Goal: Task Accomplishment & Management: Use online tool/utility

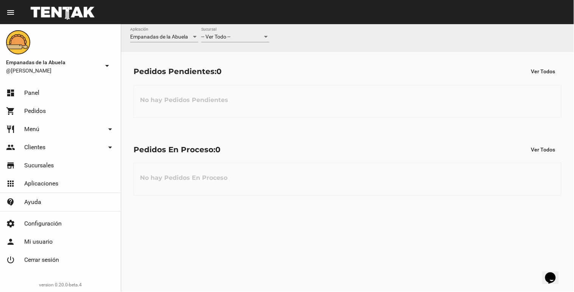
click at [228, 32] on div "-- Ver Todo -- Sucursal" at bounding box center [235, 35] width 68 height 15
click at [244, 65] on span "Lomas de Zamora" at bounding box center [235, 69] width 68 height 16
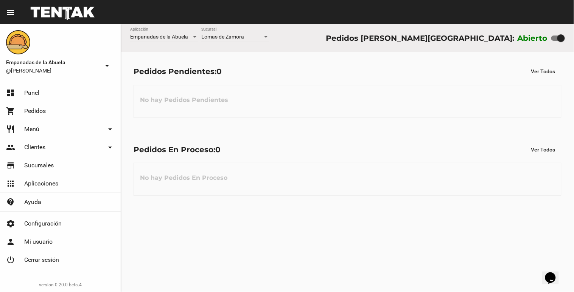
click at [338, 38] on div "Empanadas de la Abuela Aplicación [PERSON_NAME] [GEOGRAPHIC_DATA] Pedidos [PERS…" at bounding box center [347, 38] width 453 height 28
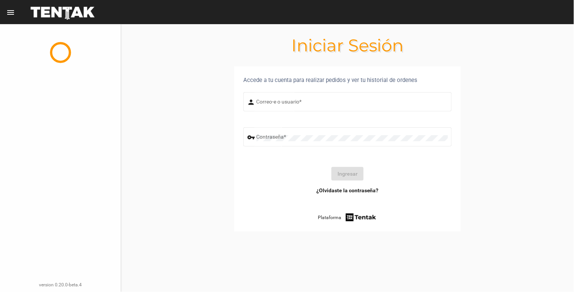
type input "[EMAIL_ADDRESS][DOMAIN_NAME]"
click at [346, 176] on button "Ingresar" at bounding box center [347, 174] width 32 height 14
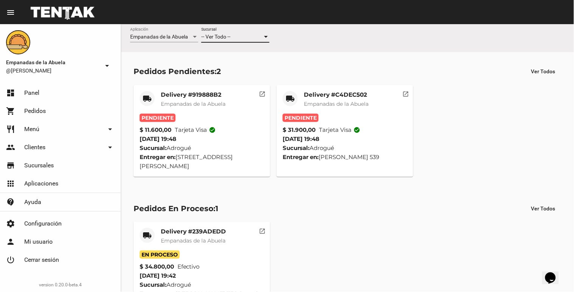
click at [230, 40] on span "-- Ver Todo --" at bounding box center [215, 37] width 29 height 6
click at [225, 70] on span "Lomas de Zamora" at bounding box center [235, 69] width 68 height 16
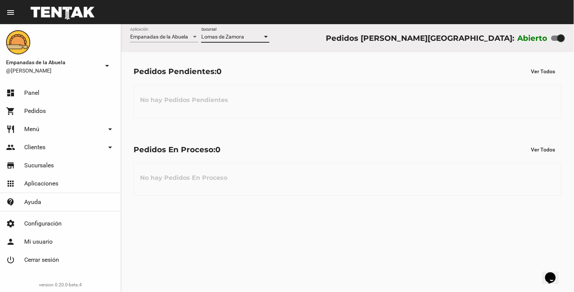
click at [223, 39] on span "Lomas de Zamora" at bounding box center [222, 37] width 43 height 6
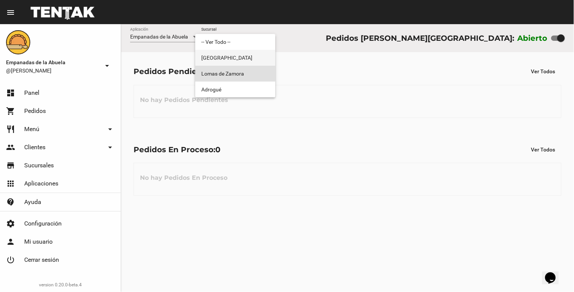
click at [220, 58] on span "[GEOGRAPHIC_DATA]" at bounding box center [235, 58] width 68 height 16
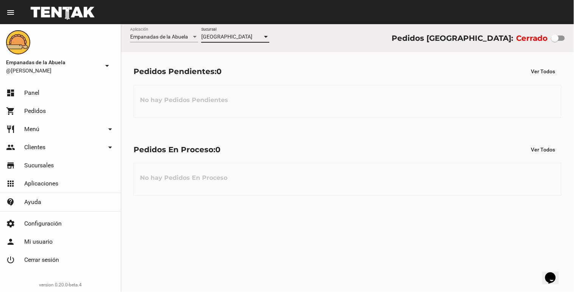
click at [228, 35] on span "[GEOGRAPHIC_DATA]" at bounding box center [226, 37] width 51 height 6
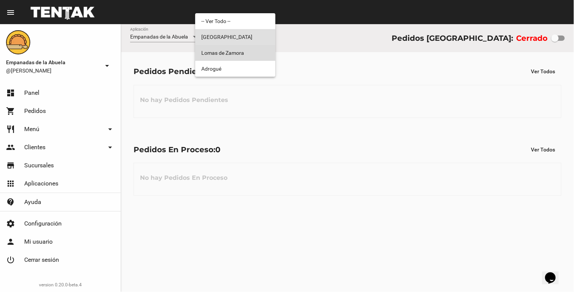
click at [221, 56] on span "Lomas de Zamora" at bounding box center [235, 53] width 68 height 16
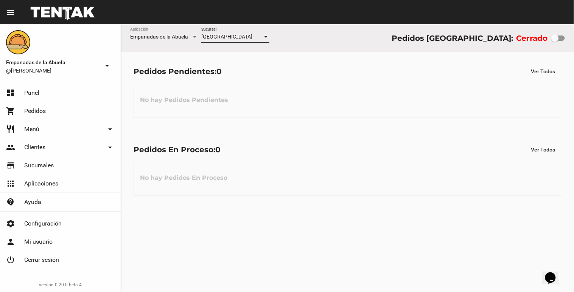
checkbox input "true"
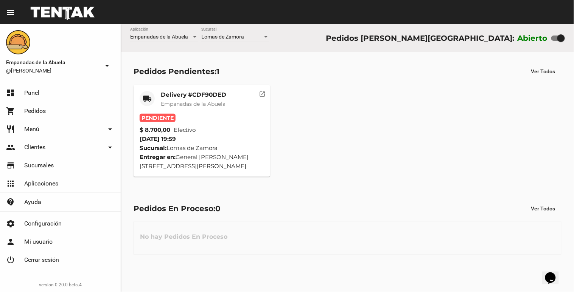
click at [195, 99] on div "Delivery #CDF90DED Empanadas de la Abuela" at bounding box center [193, 102] width 65 height 23
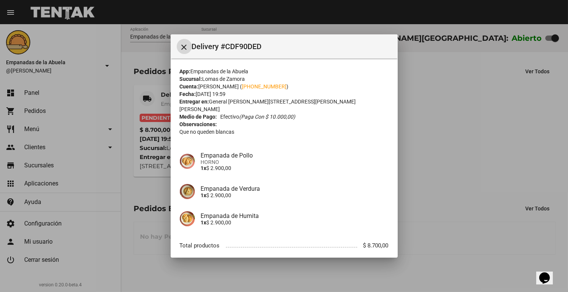
scroll to position [36, 0]
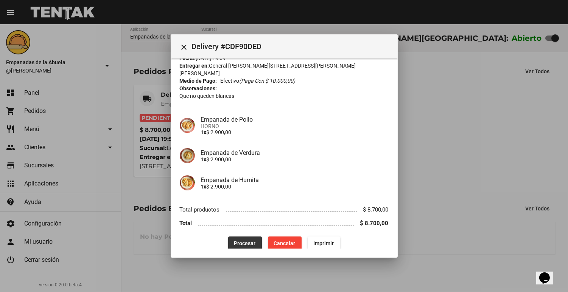
click at [236, 241] on span "Procesar" at bounding box center [245, 244] width 22 height 6
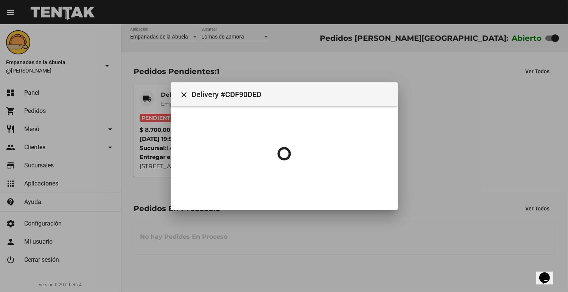
scroll to position [0, 0]
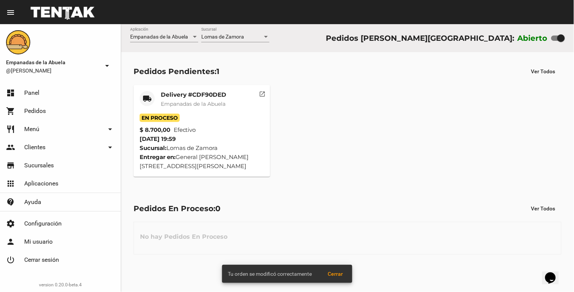
click at [169, 99] on div "Delivery #CDF90DED Empanadas de la Abuela" at bounding box center [193, 102] width 65 height 23
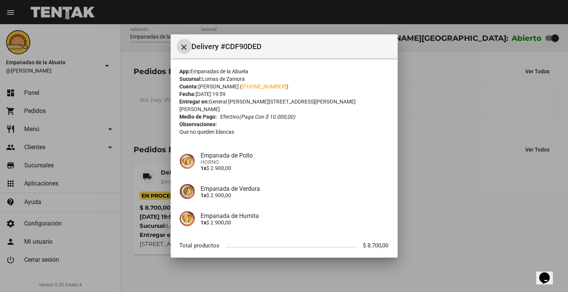
scroll to position [36, 0]
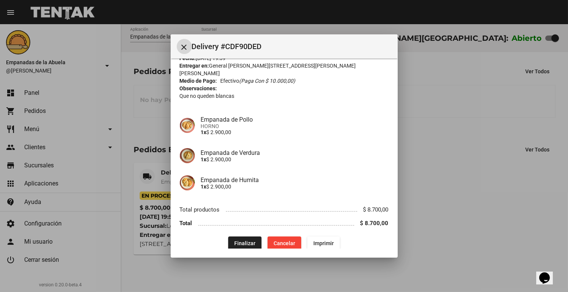
click at [315, 241] on span "Imprimir" at bounding box center [323, 244] width 20 height 6
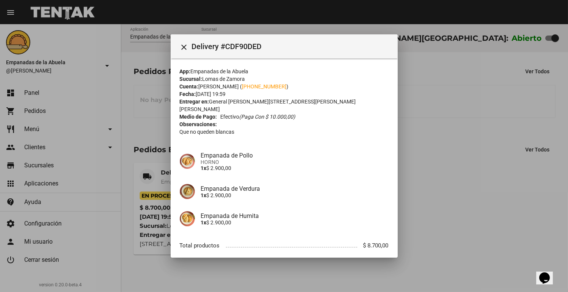
click at [464, 169] on div at bounding box center [284, 146] width 568 height 292
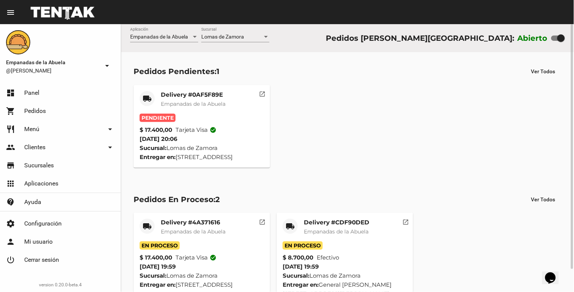
click at [179, 97] on mat-card-title "Delivery #0AF5F89E" at bounding box center [193, 95] width 65 height 8
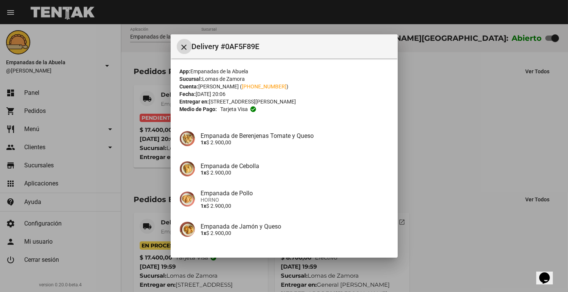
scroll to position [87, 0]
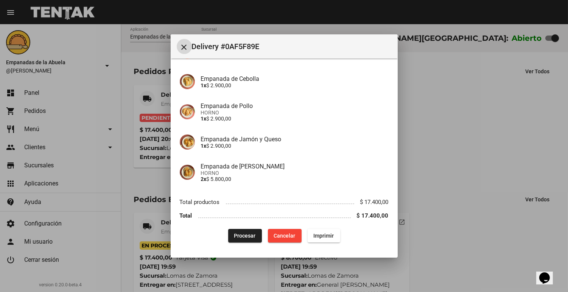
click at [234, 238] on span "Procesar" at bounding box center [245, 236] width 22 height 6
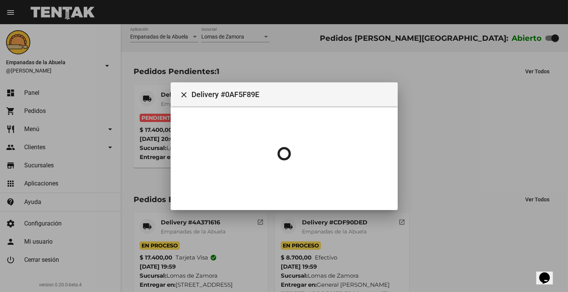
scroll to position [0, 0]
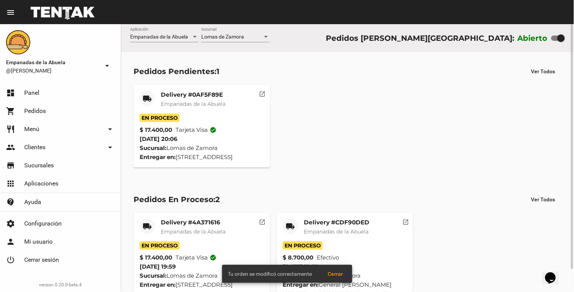
click at [212, 98] on mat-card-title "Delivery #0AF5F89E" at bounding box center [193, 95] width 65 height 8
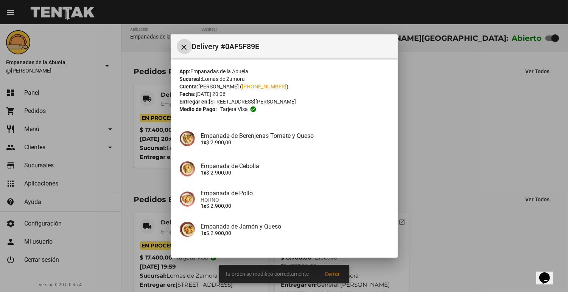
scroll to position [87, 0]
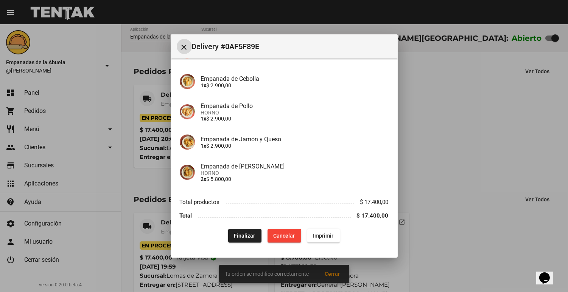
click at [313, 231] on button "Imprimir" at bounding box center [323, 236] width 33 height 14
